Goal: Information Seeking & Learning: Learn about a topic

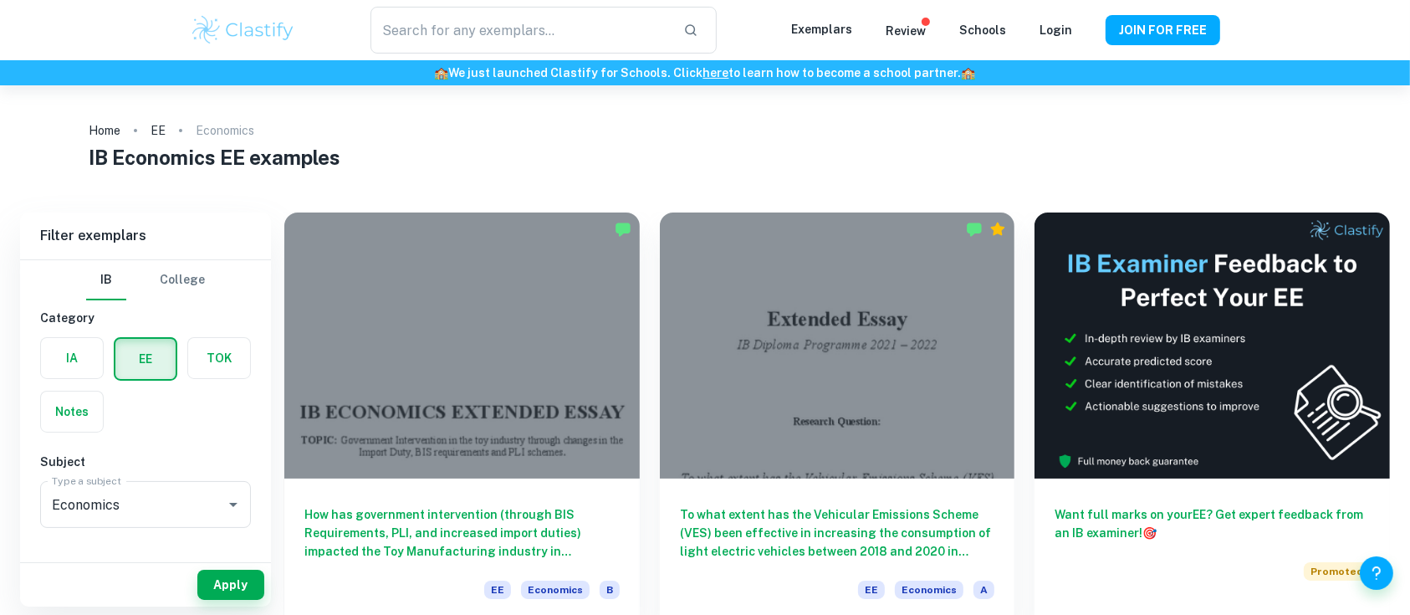
type input "Economics"
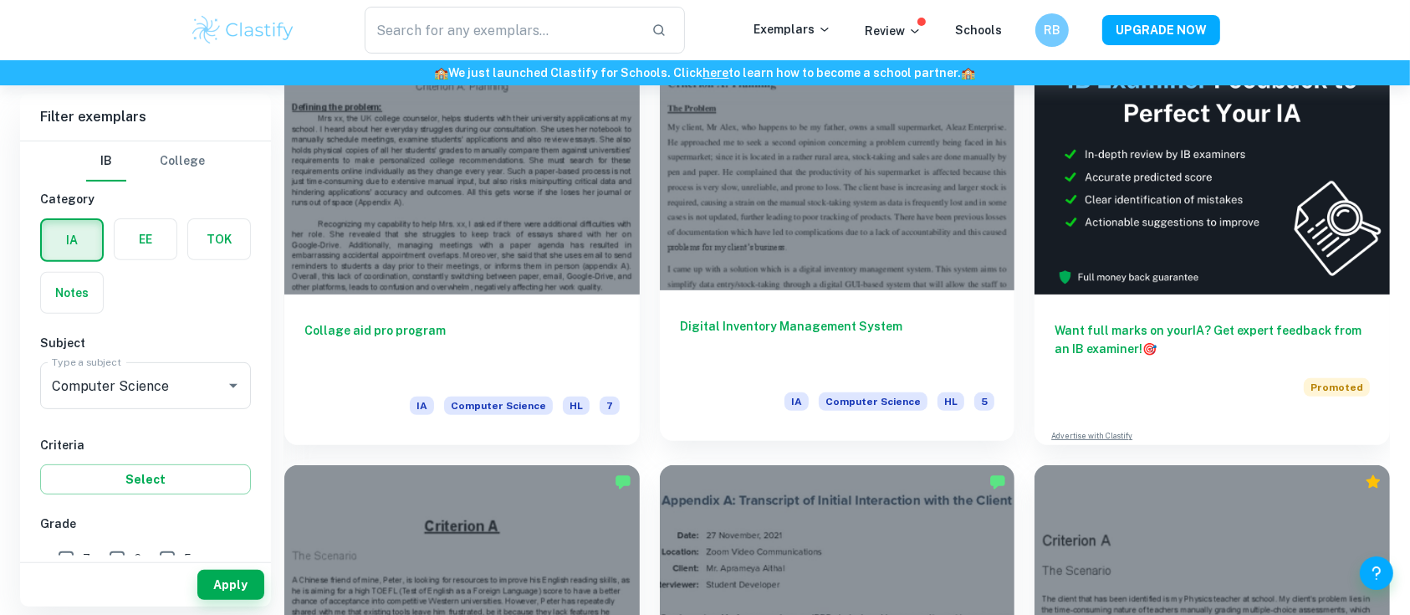
scroll to position [608, 0]
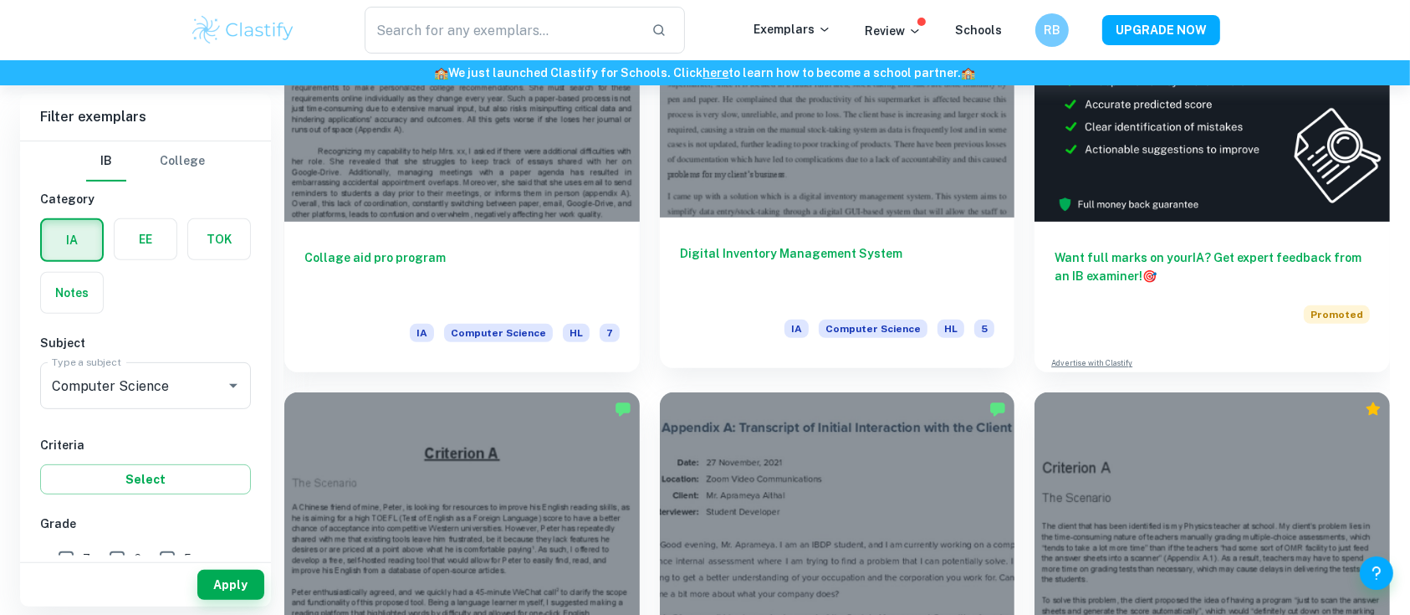
click at [826, 192] on div at bounding box center [837, 85] width 355 height 266
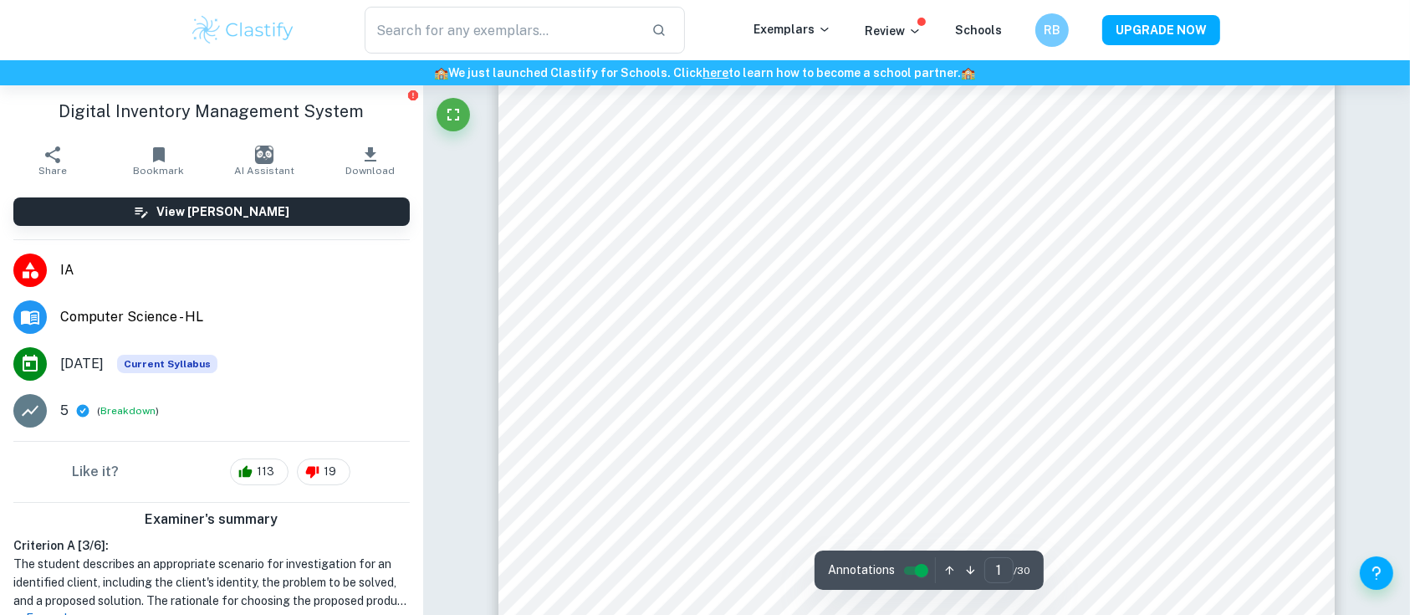
scroll to position [322, 0]
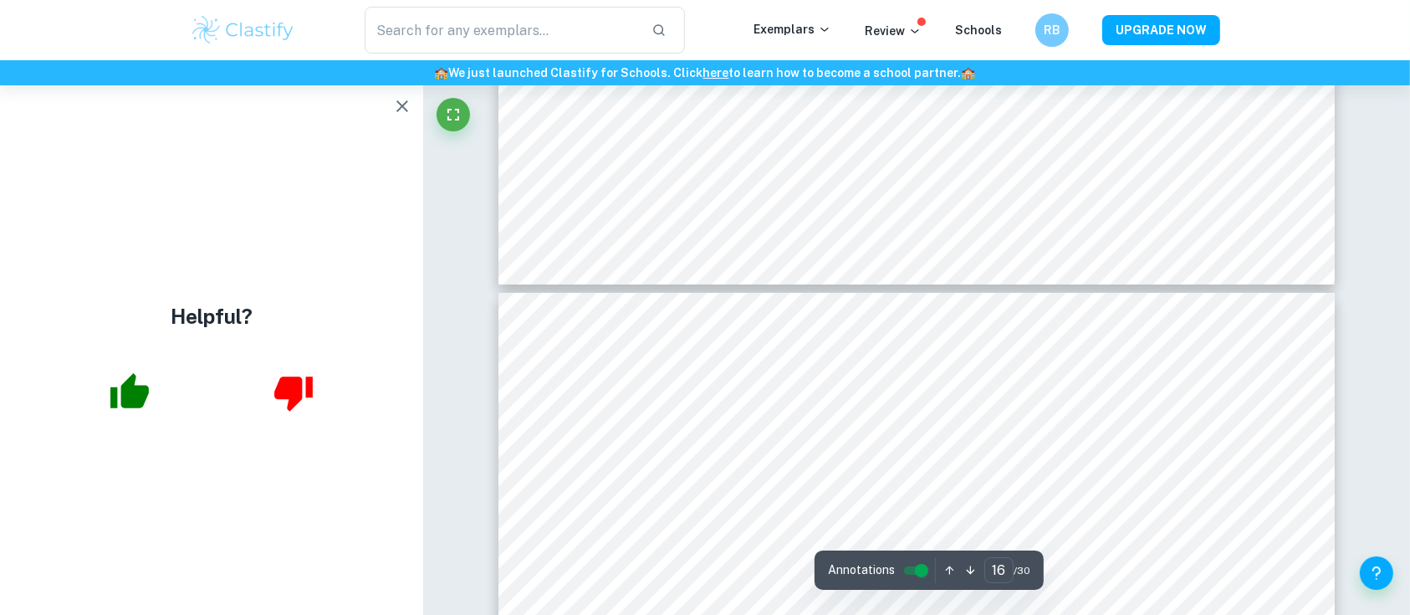
type input "17"
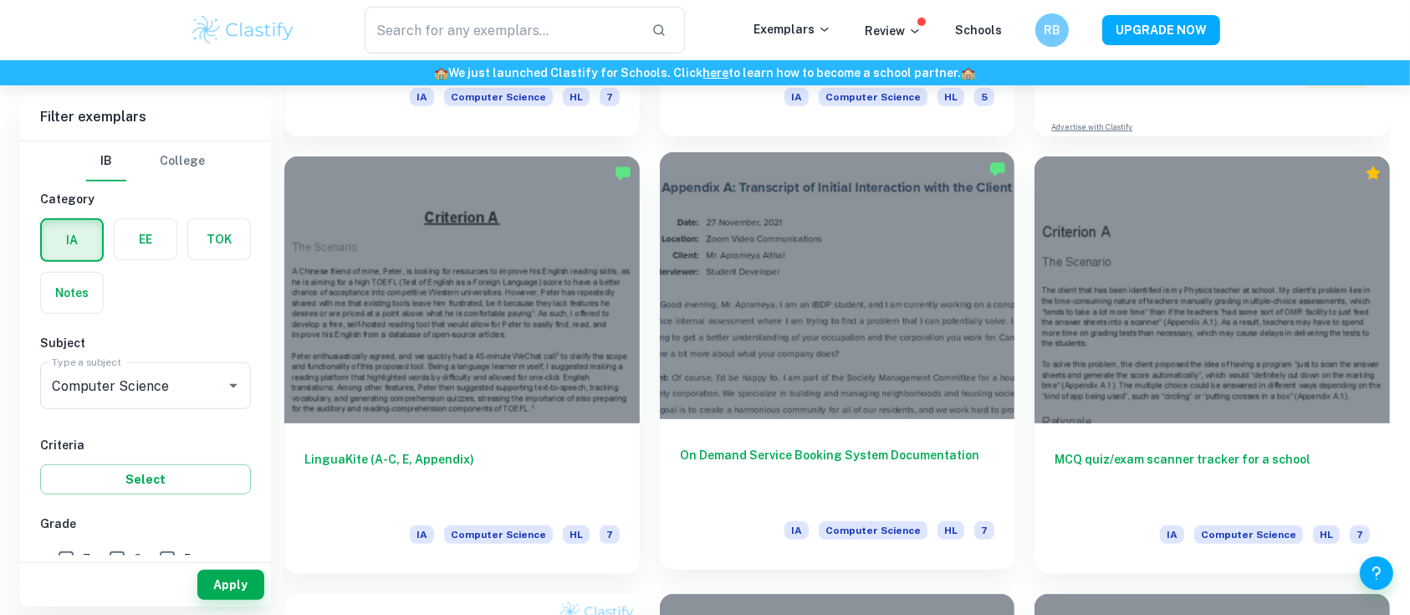
scroll to position [842, 0]
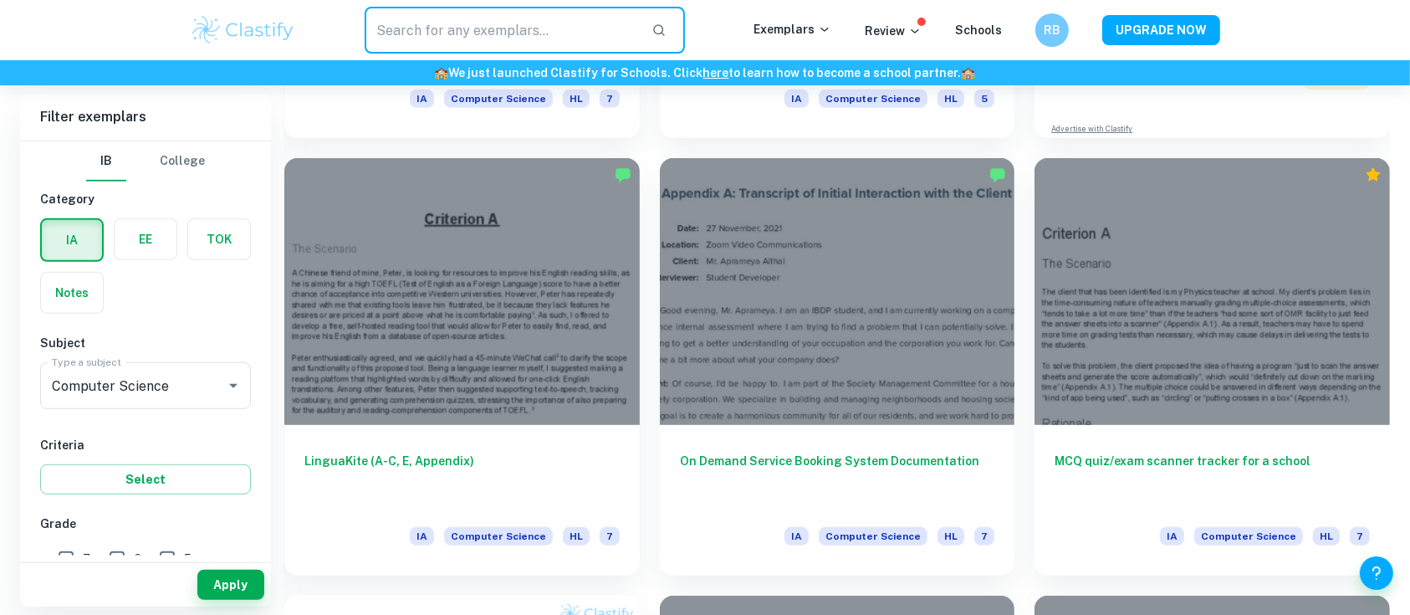
click at [434, 33] on input "text" at bounding box center [501, 30] width 273 height 47
type input "management system"
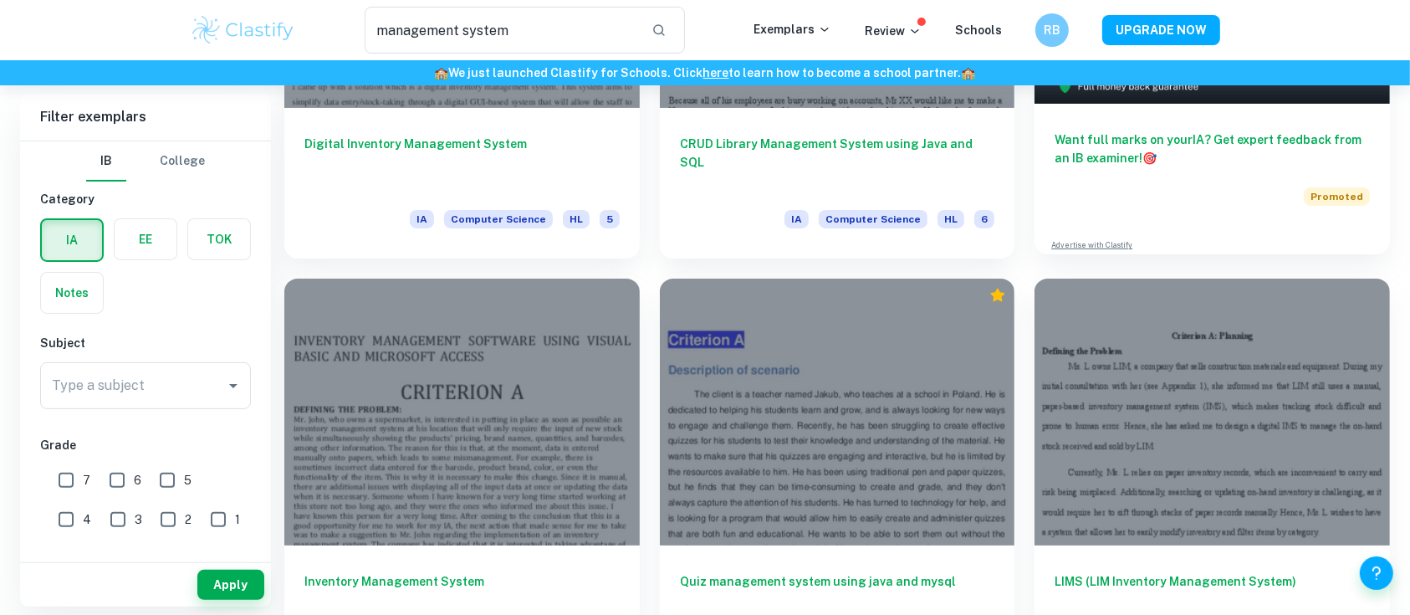
scroll to position [362, 0]
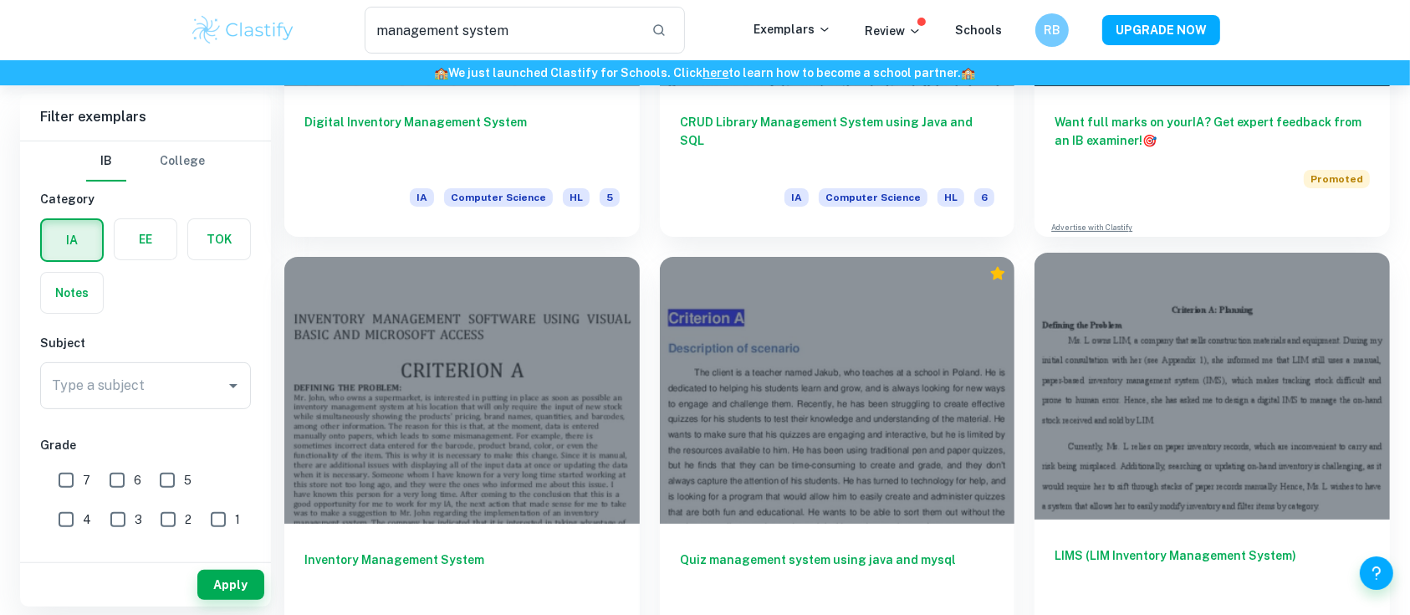
click at [1192, 445] on div at bounding box center [1211, 385] width 355 height 266
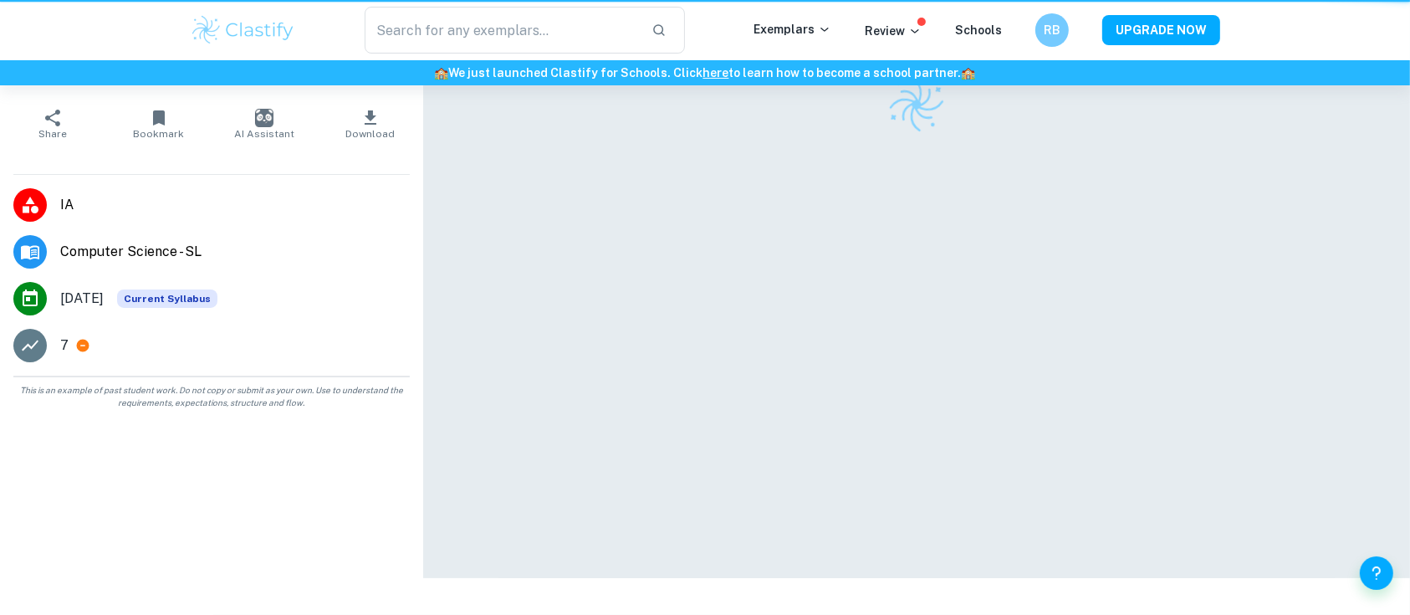
click at [1192, 445] on div at bounding box center [916, 289] width 836 height 578
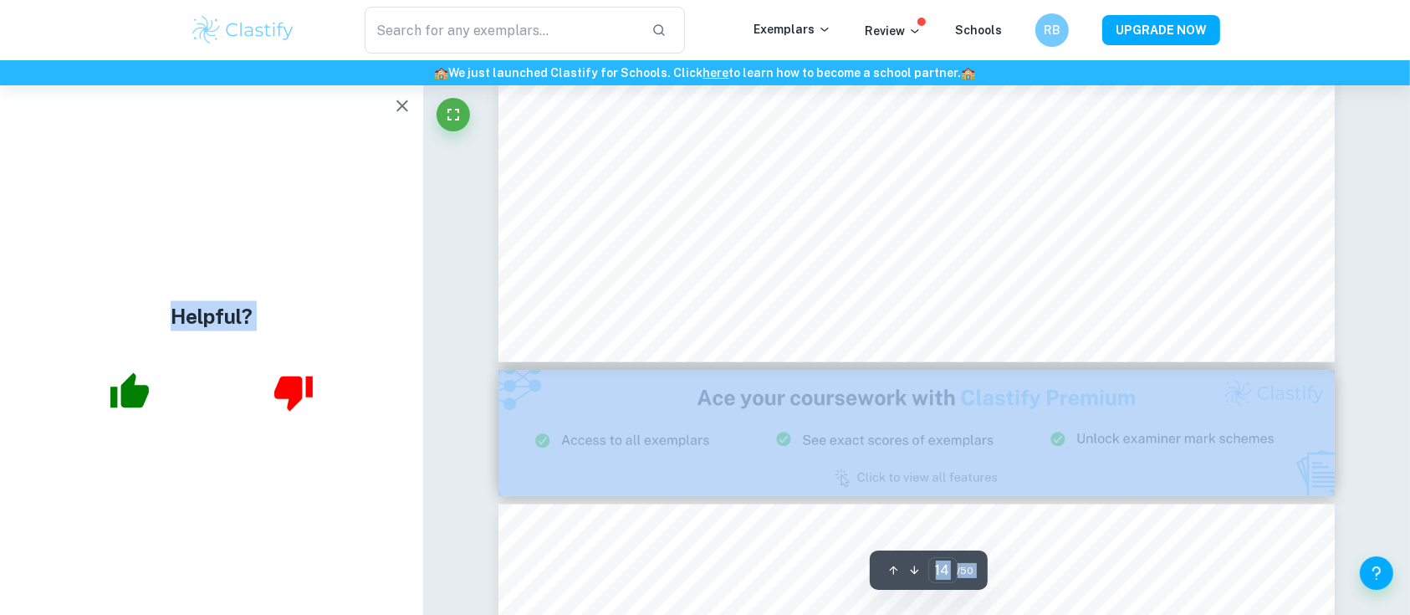
scroll to position [15137, 0]
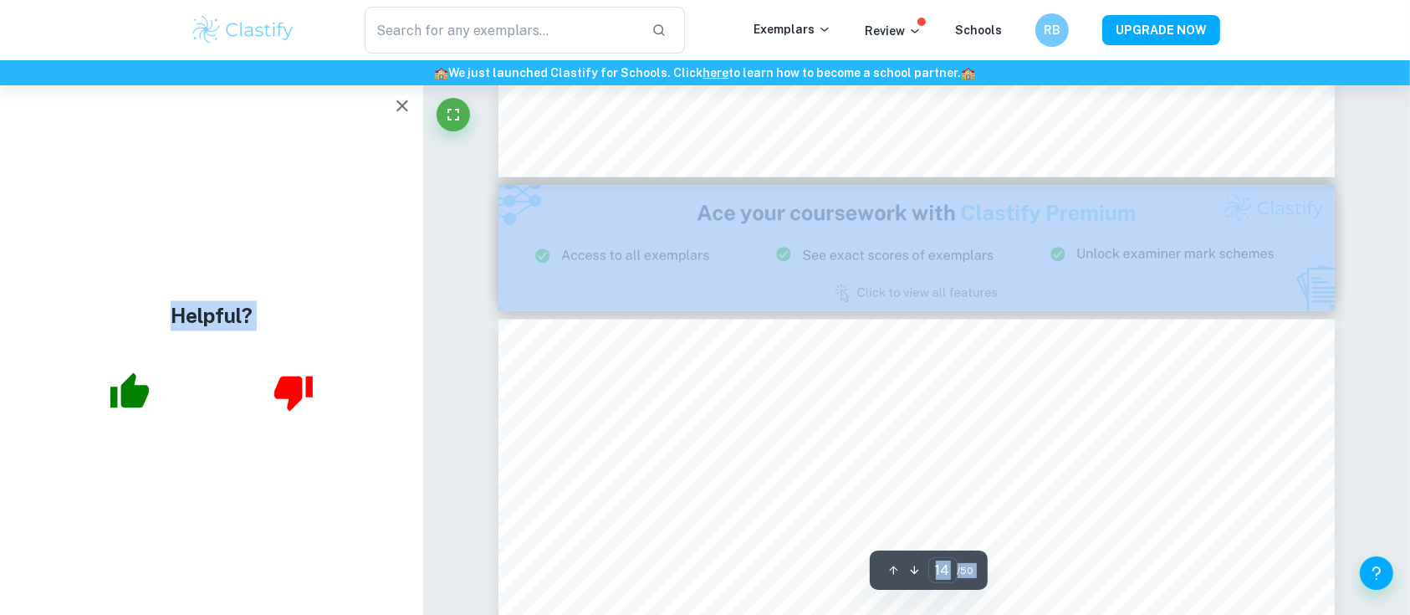
type input "15"
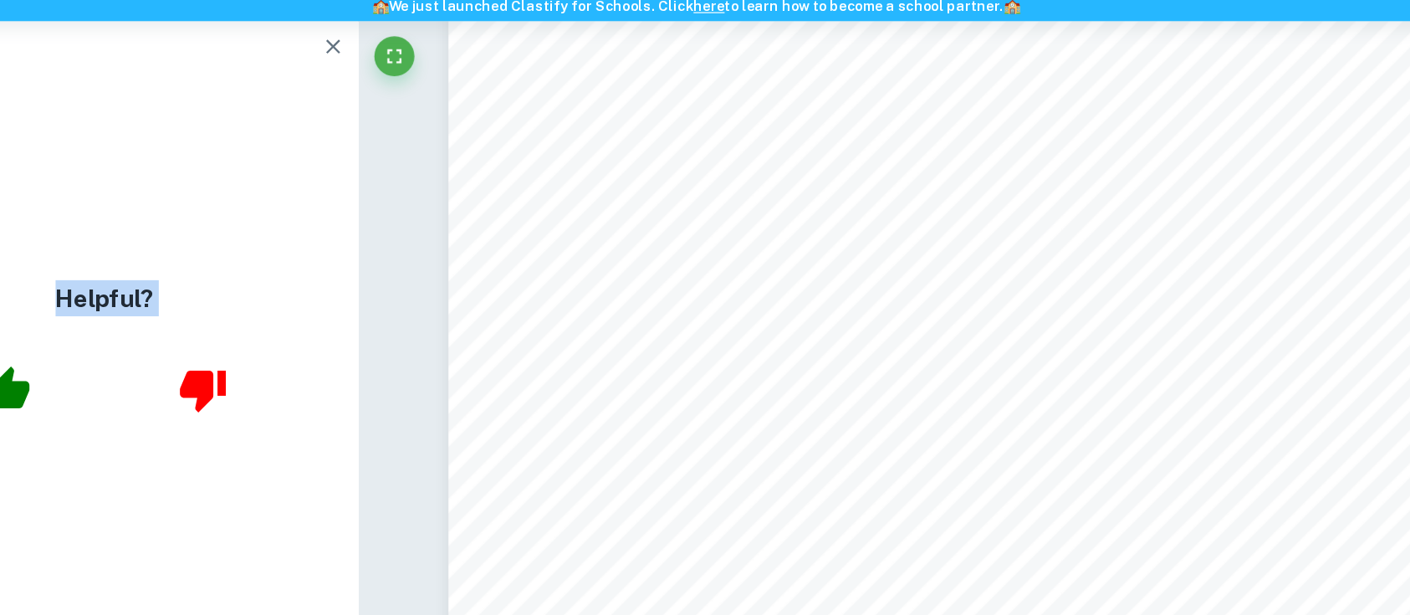
scroll to position [15902, 0]
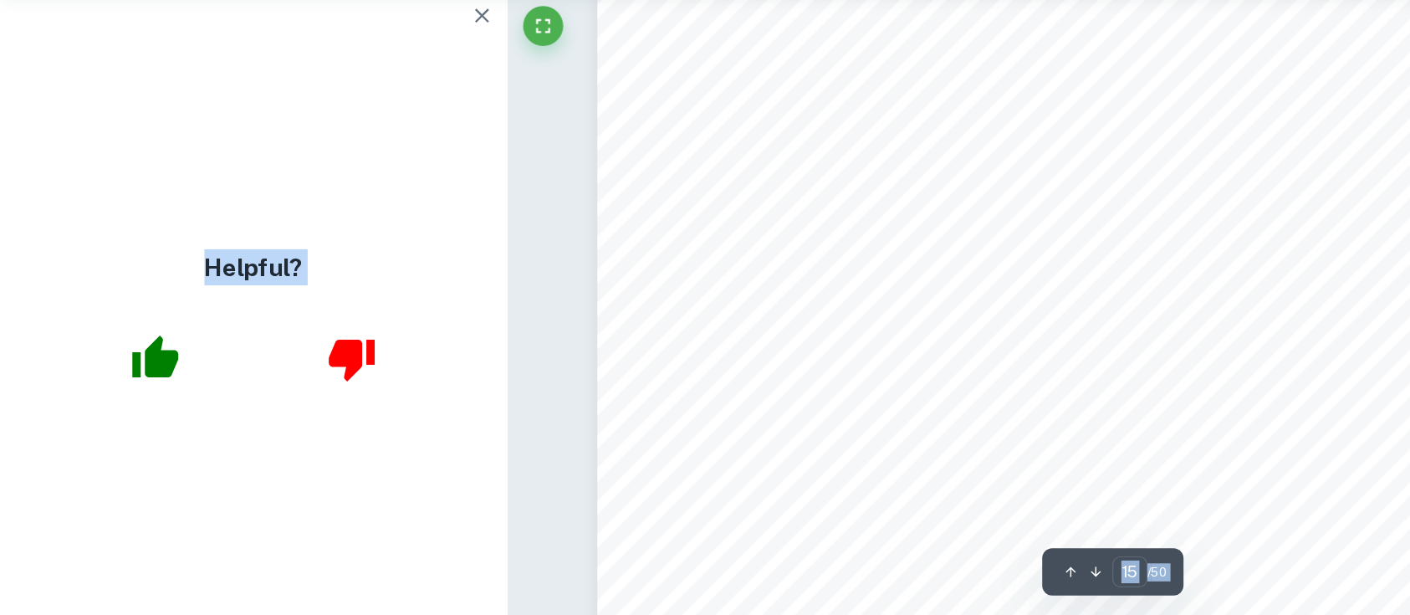
type input "management system"
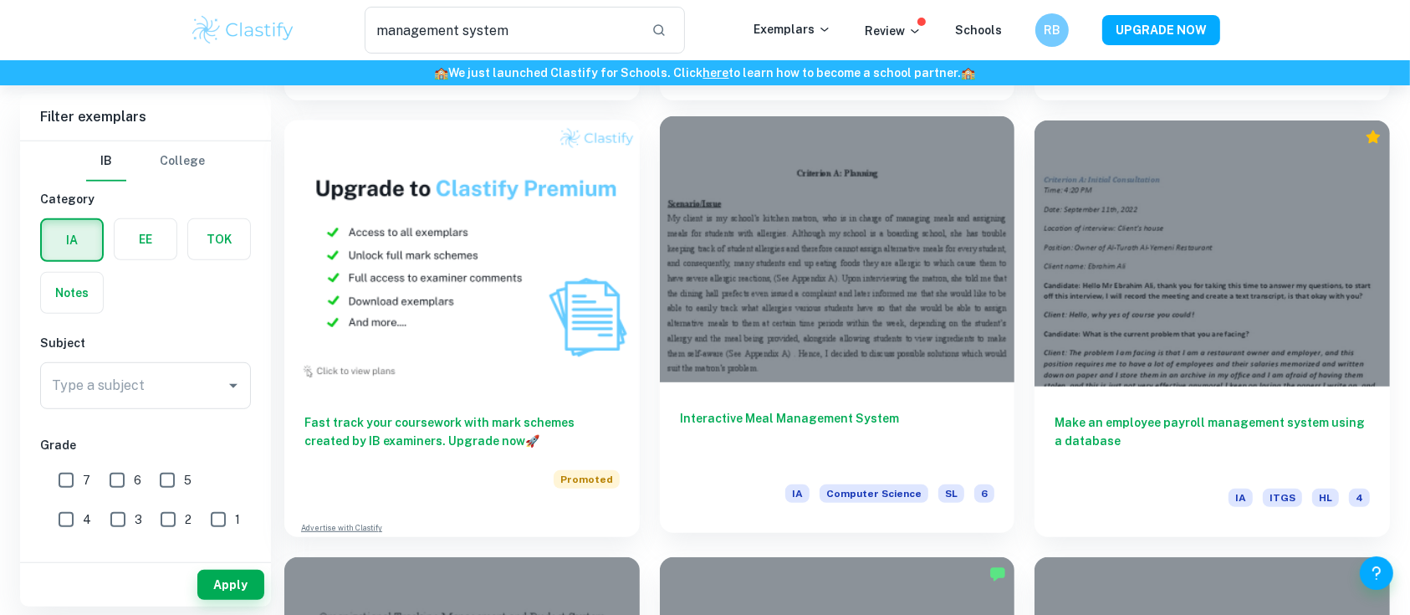
scroll to position [926, 0]
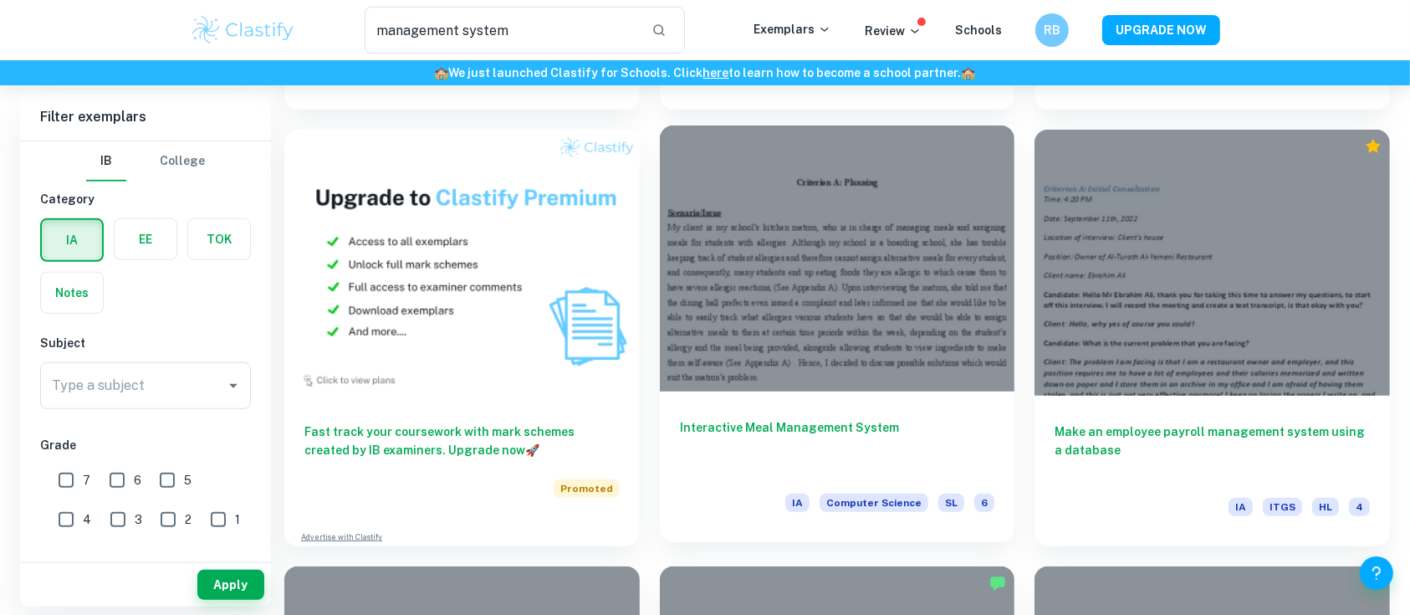
click at [870, 211] on div at bounding box center [837, 258] width 355 height 266
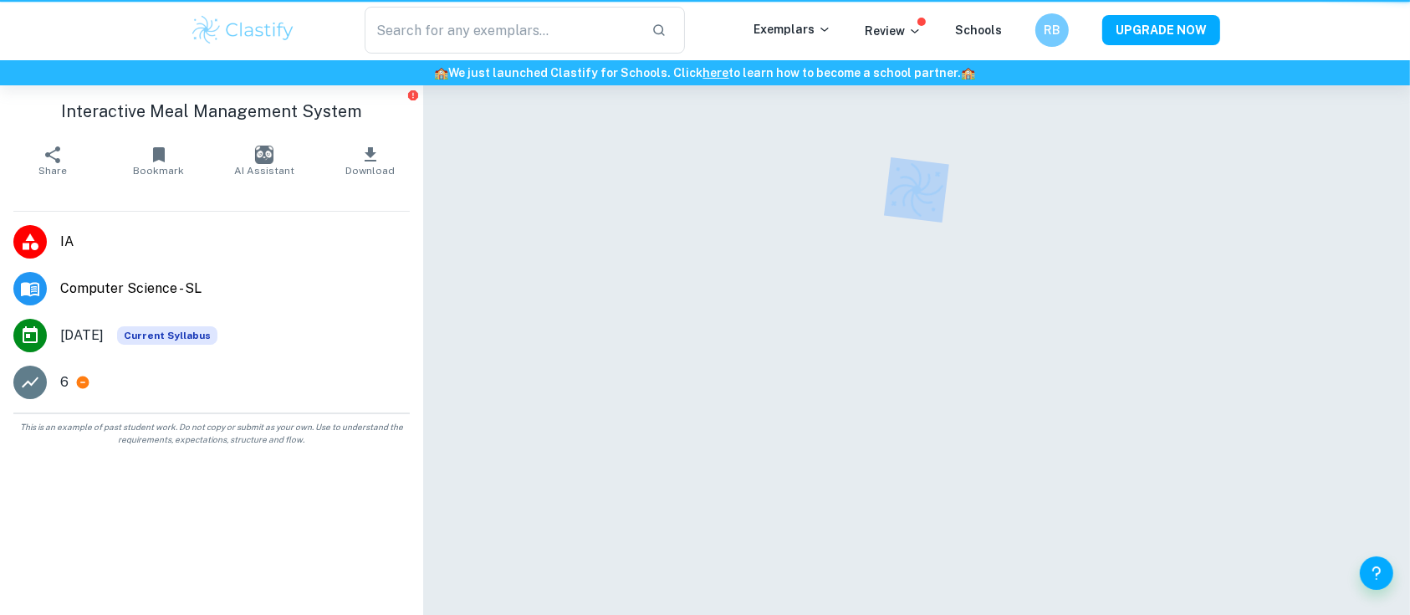
click at [870, 211] on div at bounding box center [916, 190] width 836 height 59
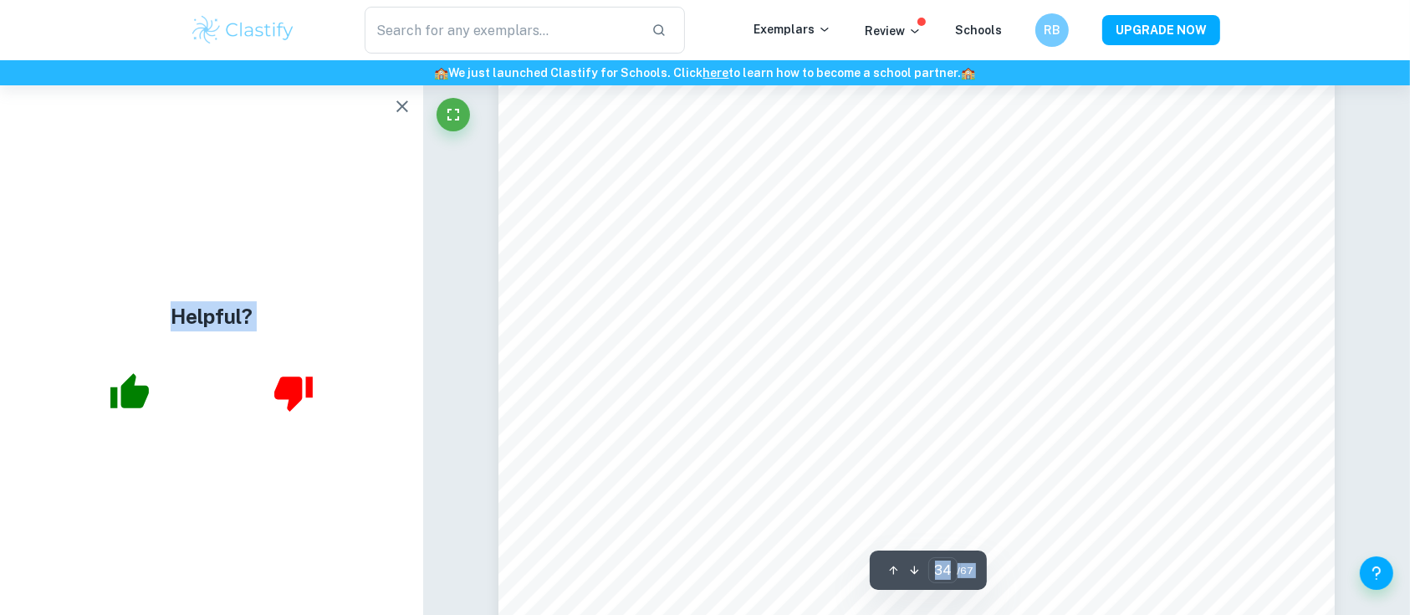
scroll to position [37016, 0]
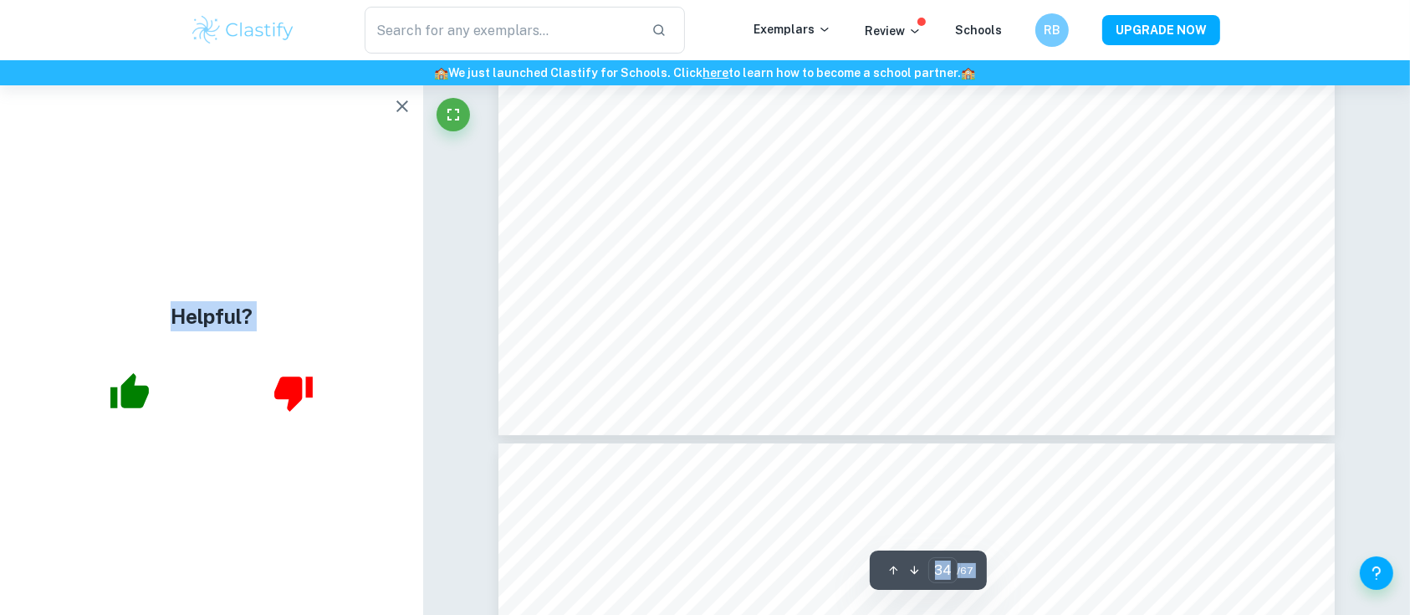
type input "35"
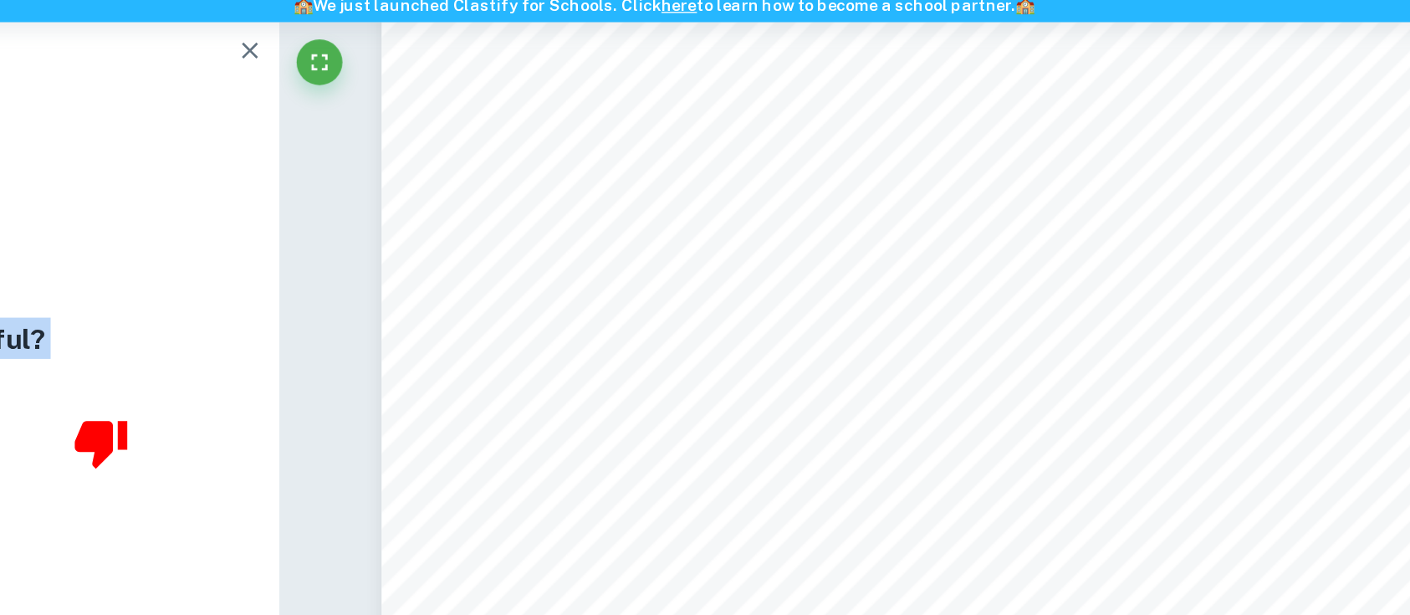
scroll to position [38122, 0]
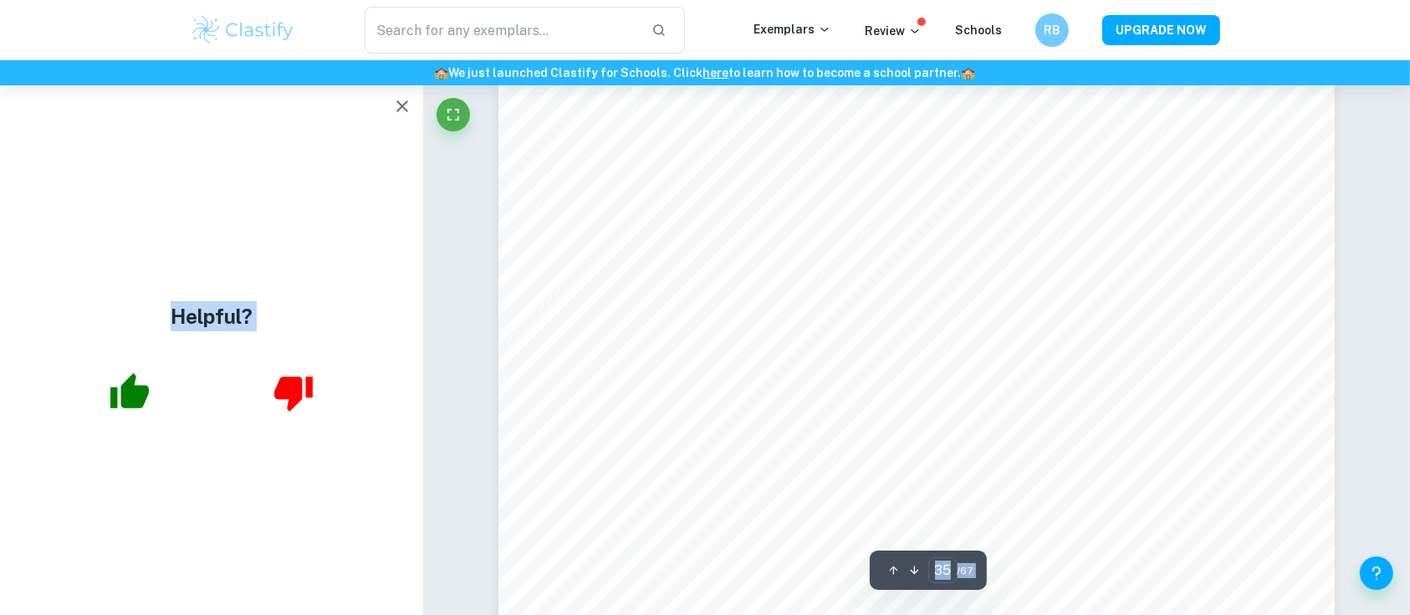
type input "management system"
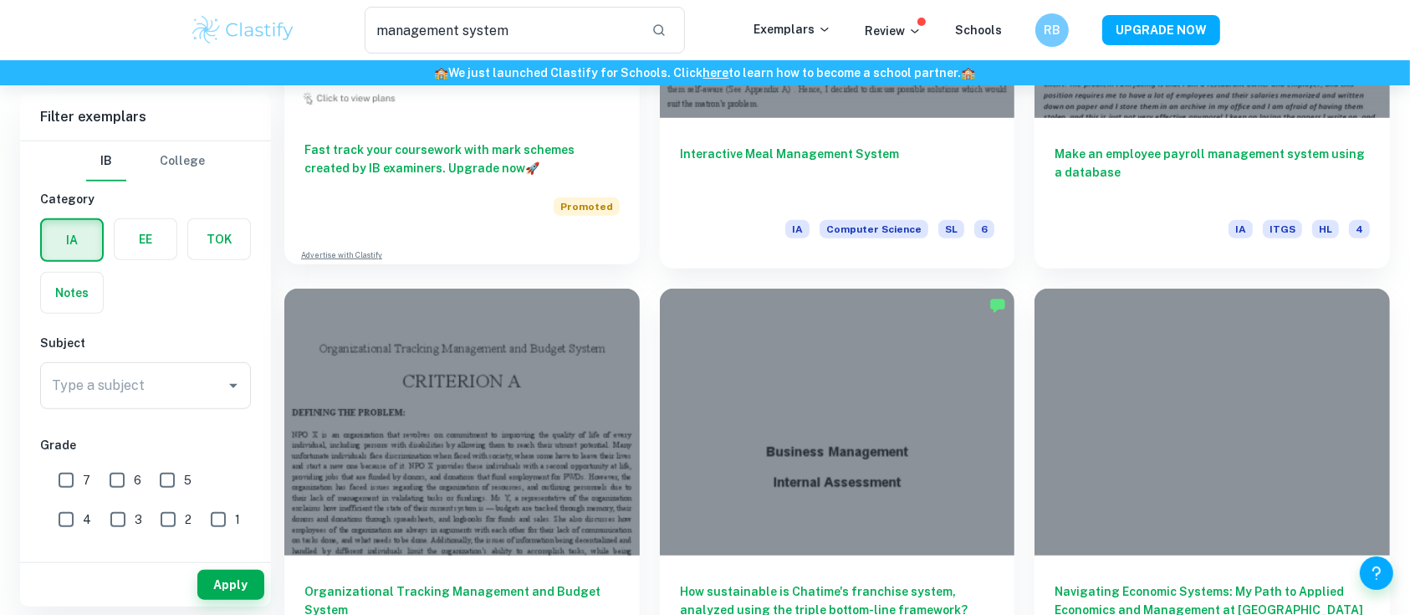
scroll to position [1313, 0]
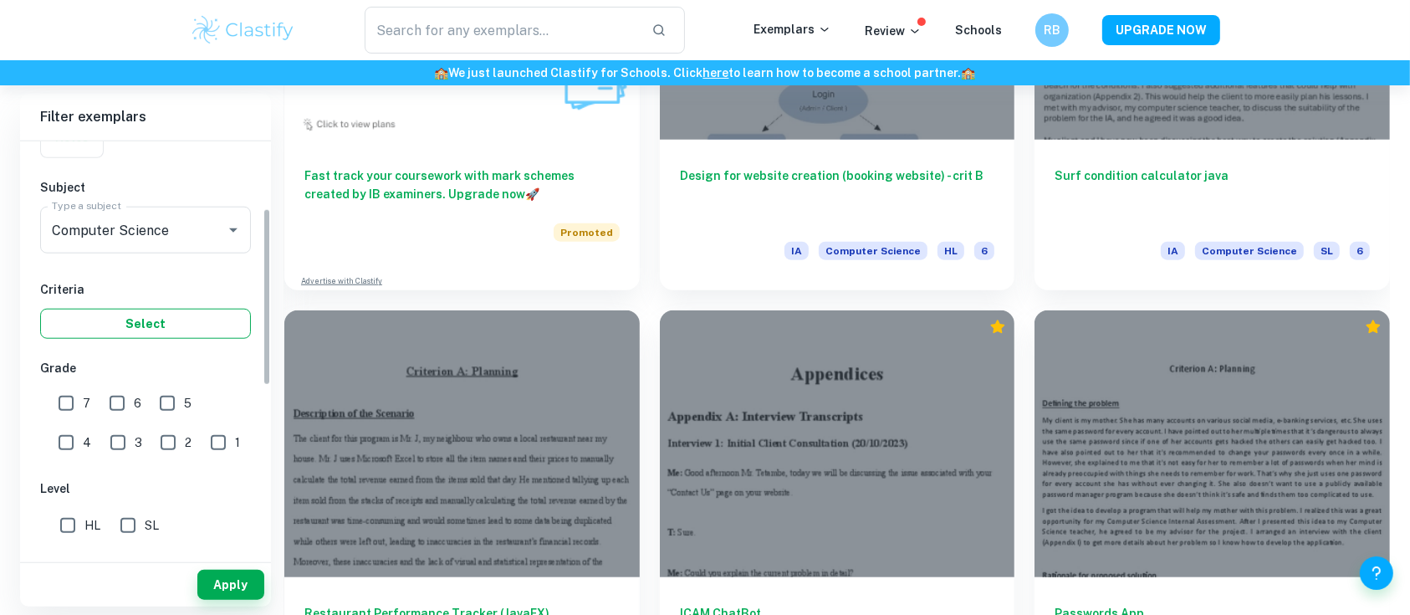
scroll to position [171, 0]
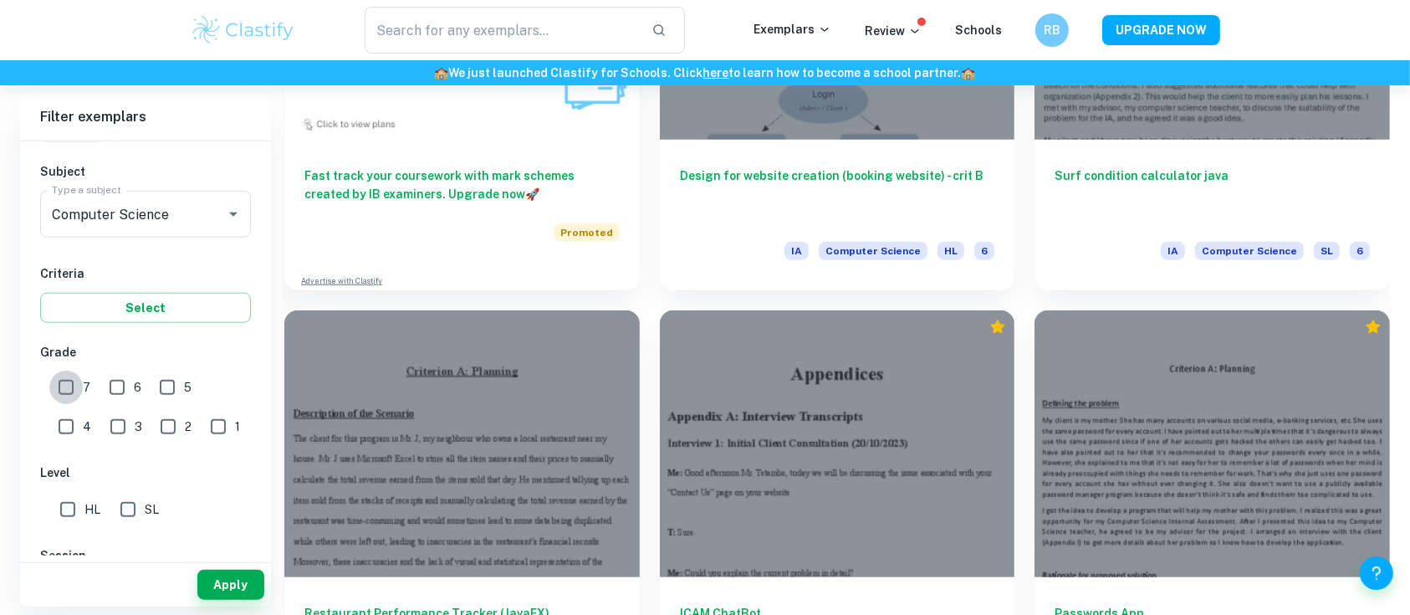
click at [59, 393] on input "7" at bounding box center [65, 386] width 33 height 33
checkbox input "true"
click at [238, 576] on button "Apply" at bounding box center [230, 584] width 67 height 30
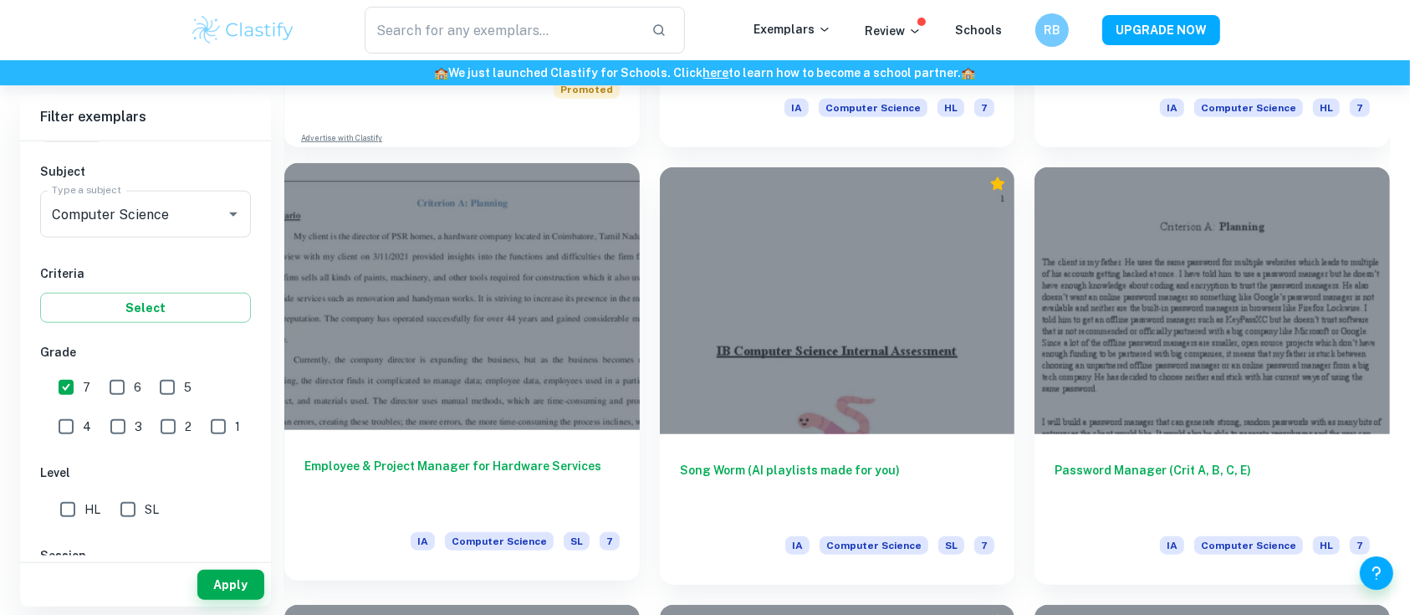
scroll to position [1706, 0]
click at [564, 262] on div at bounding box center [461, 297] width 355 height 266
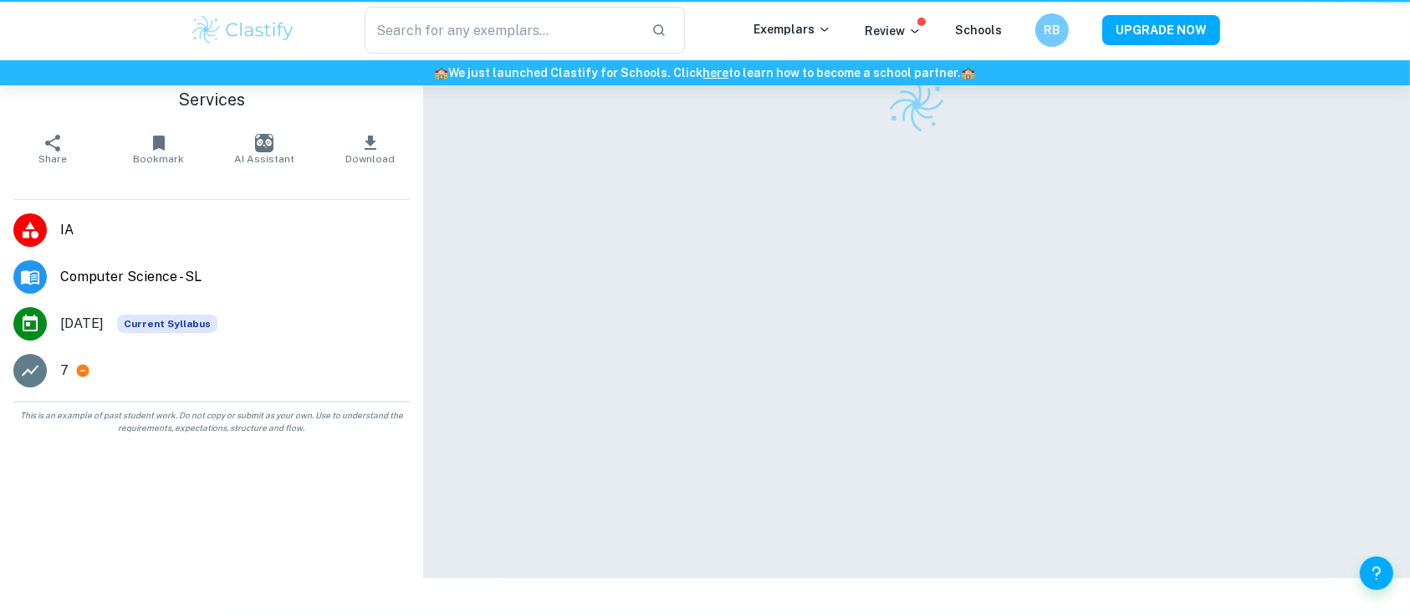
click at [564, 262] on div at bounding box center [916, 289] width 836 height 578
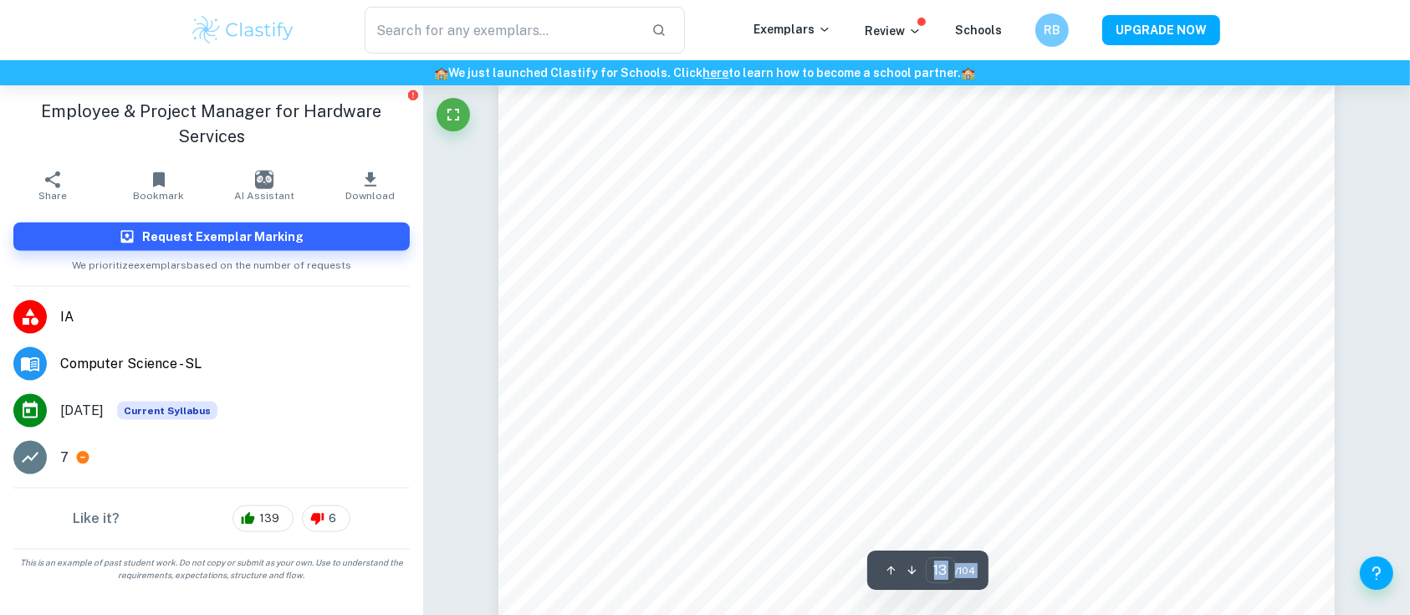
scroll to position [14847, 0]
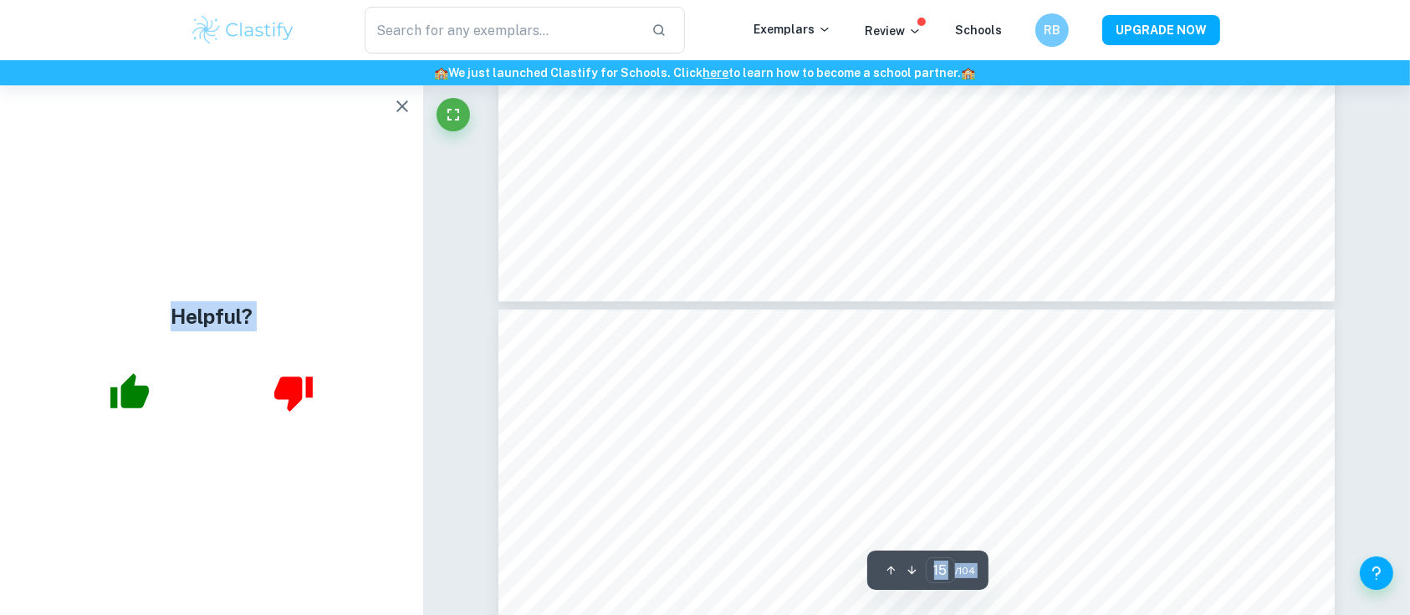
type input "16"
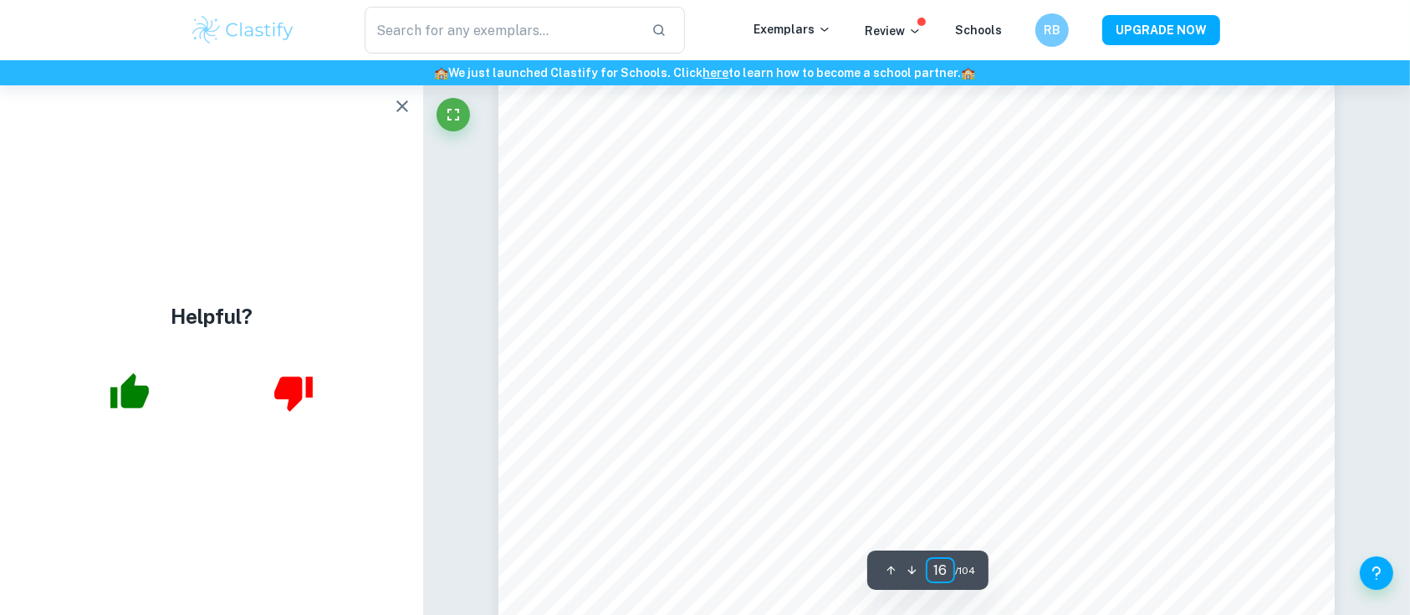
click at [948, 573] on input "16" at bounding box center [940, 570] width 29 height 26
type input "5"
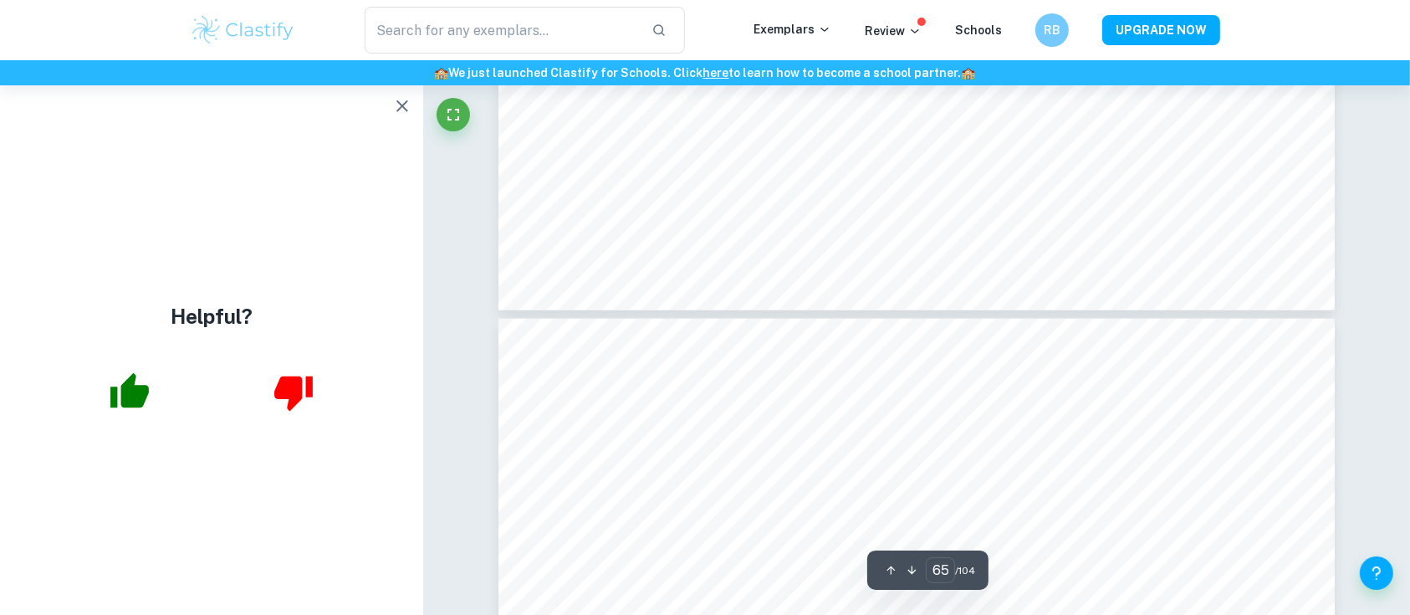
type input "66"
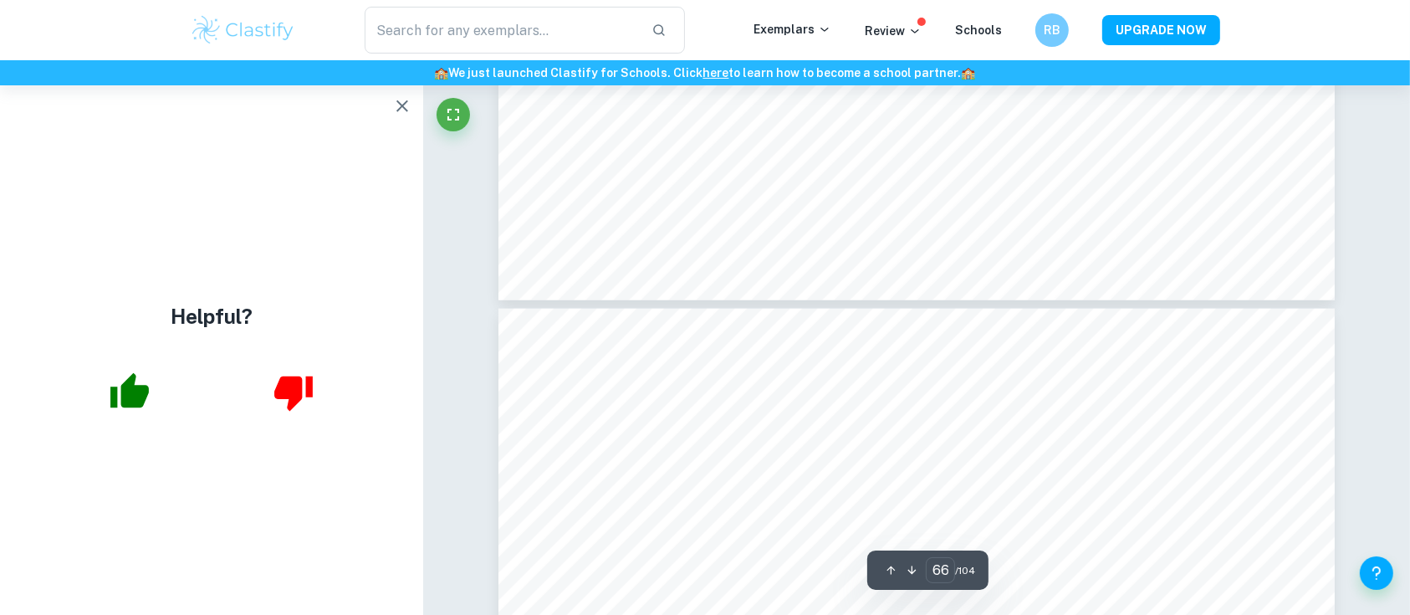
scroll to position [78387, 0]
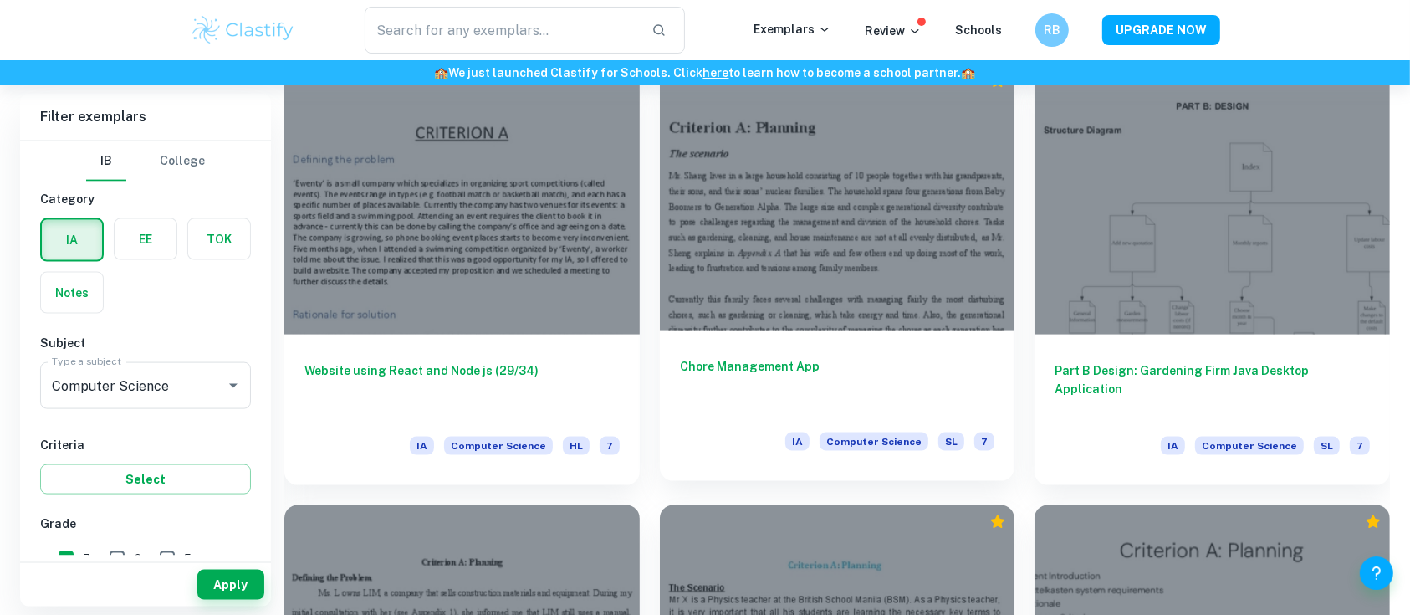
scroll to position [2214, 0]
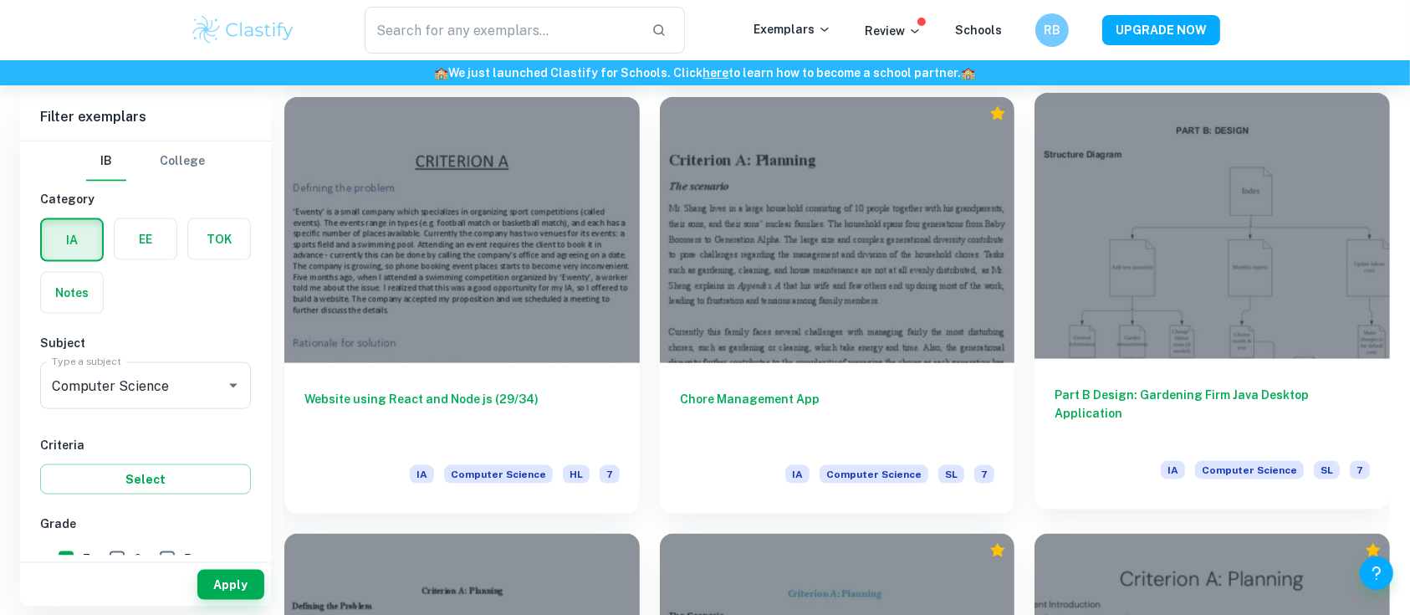
click at [1092, 300] on div at bounding box center [1211, 226] width 355 height 266
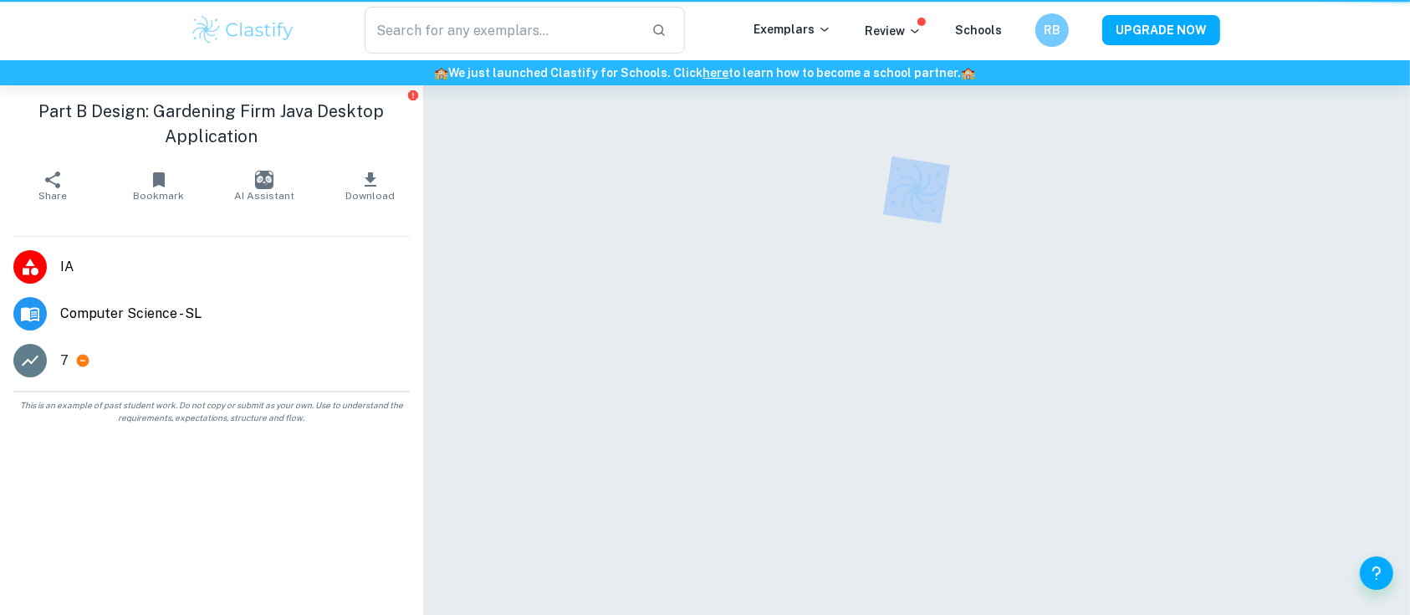
click at [1092, 300] on div at bounding box center [916, 374] width 836 height 578
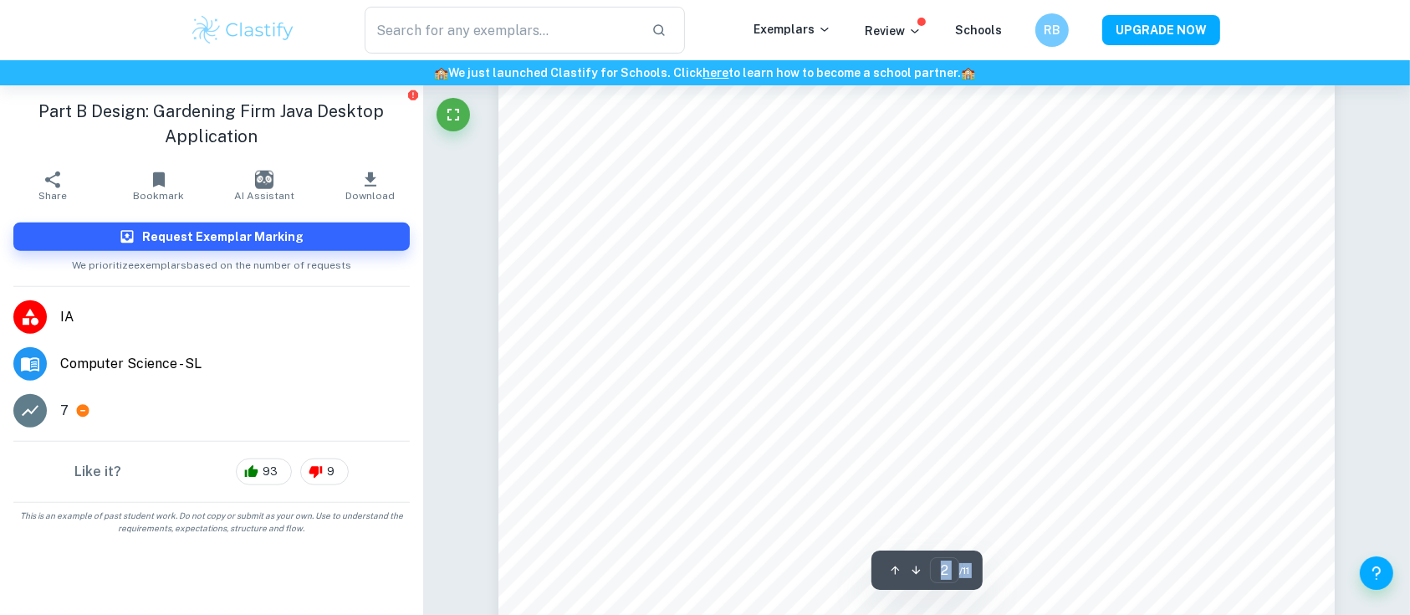
scroll to position [1806, 0]
type input "5"
